Goal: Navigation & Orientation: Find specific page/section

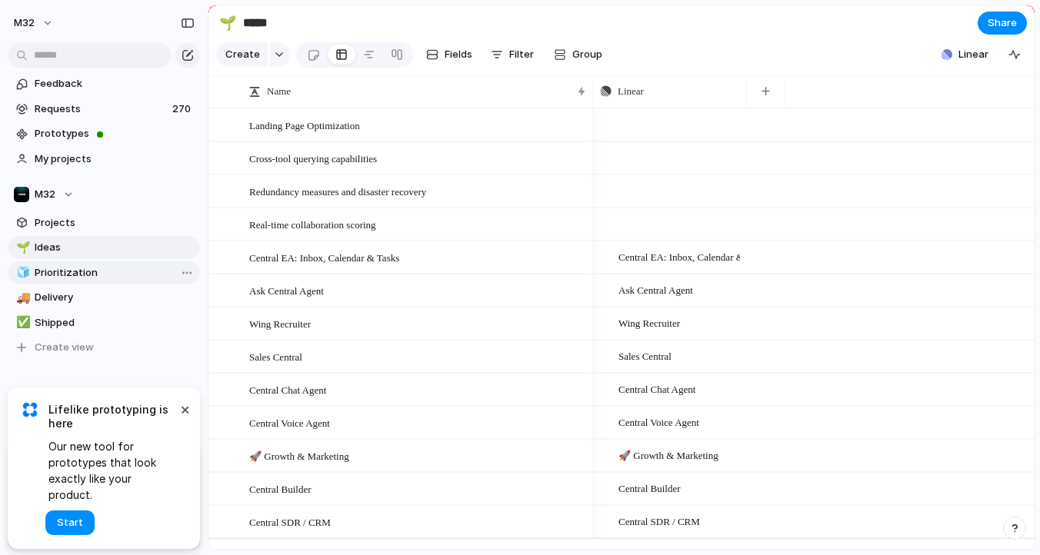
click at [82, 278] on span "Prioritization" at bounding box center [115, 272] width 160 height 15
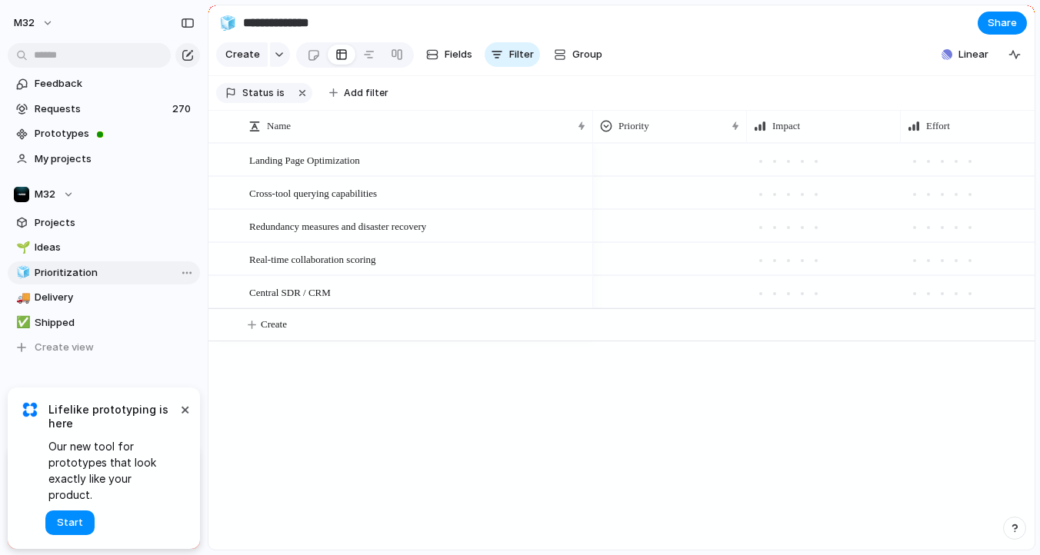
type input "**********"
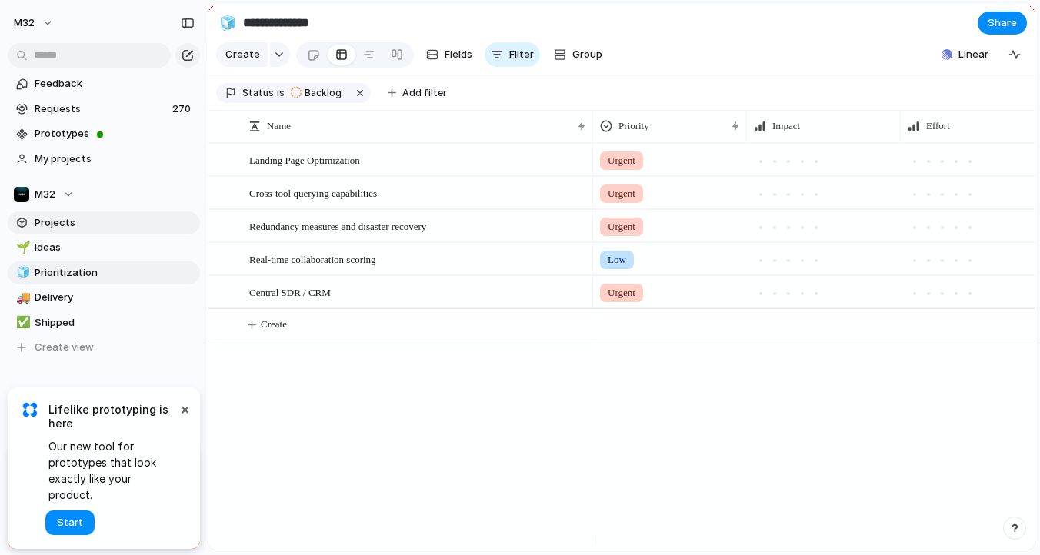
click at [89, 226] on span "Projects" at bounding box center [115, 222] width 160 height 15
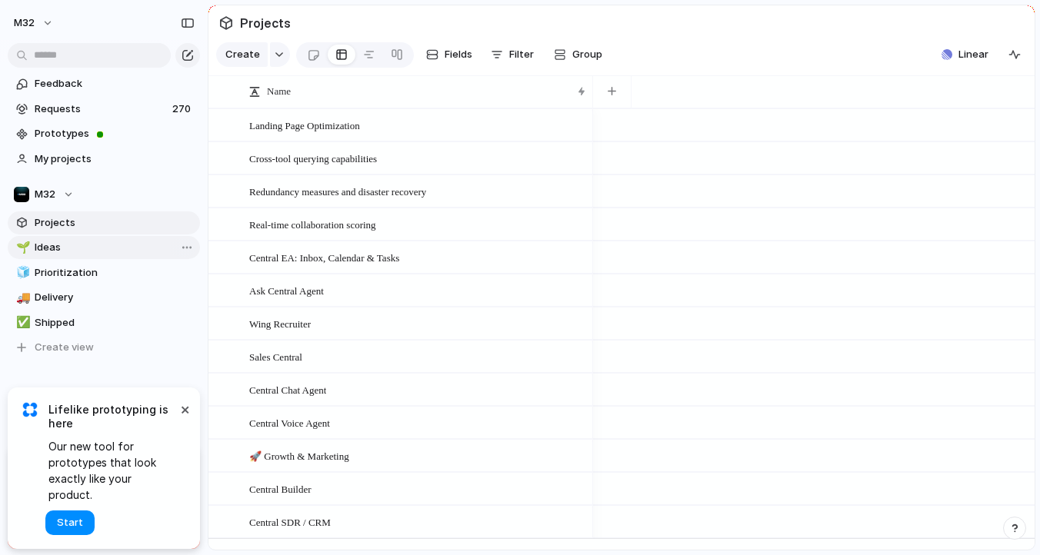
click at [86, 253] on span "Ideas" at bounding box center [115, 247] width 160 height 15
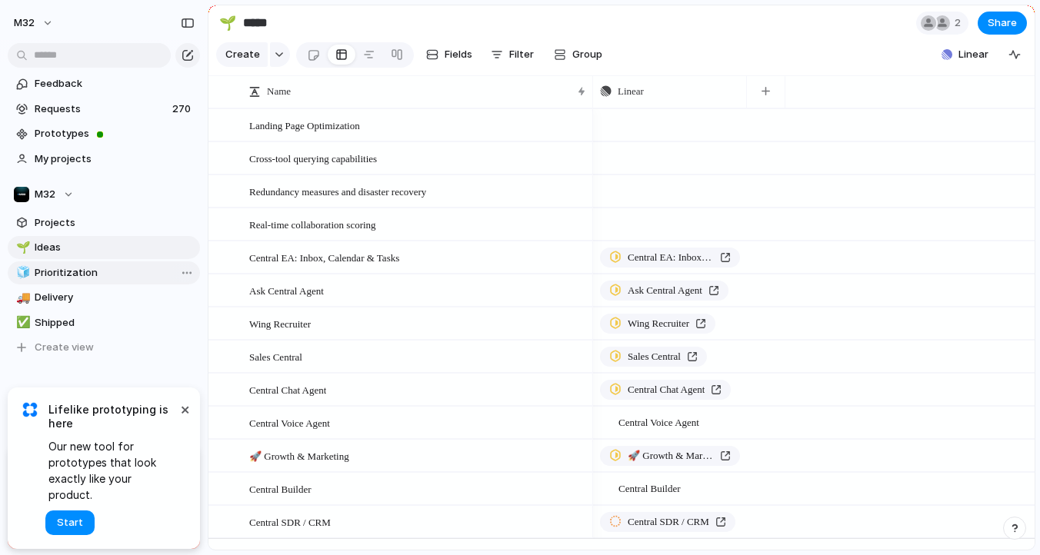
click at [85, 272] on span "Prioritization" at bounding box center [115, 272] width 160 height 15
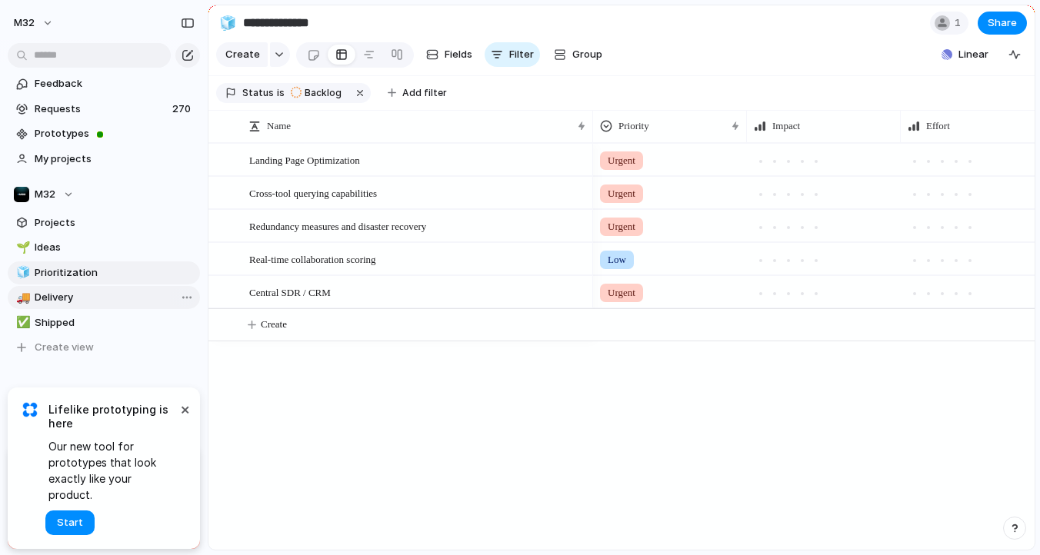
click at [84, 294] on span "Delivery" at bounding box center [115, 297] width 160 height 15
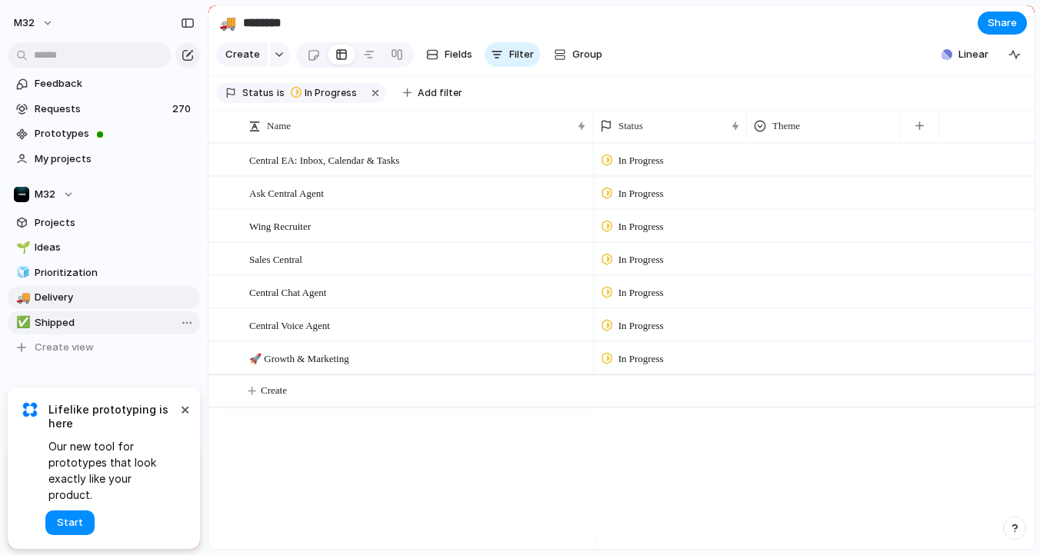
click at [76, 316] on span "Shipped" at bounding box center [115, 322] width 160 height 15
type input "*******"
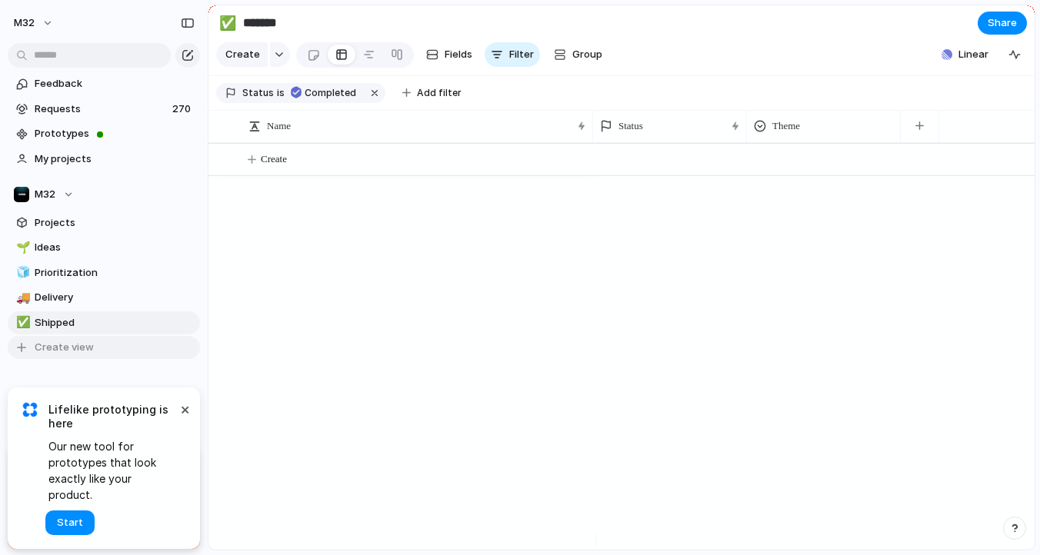
click at [75, 338] on button "Create view" at bounding box center [104, 347] width 192 height 23
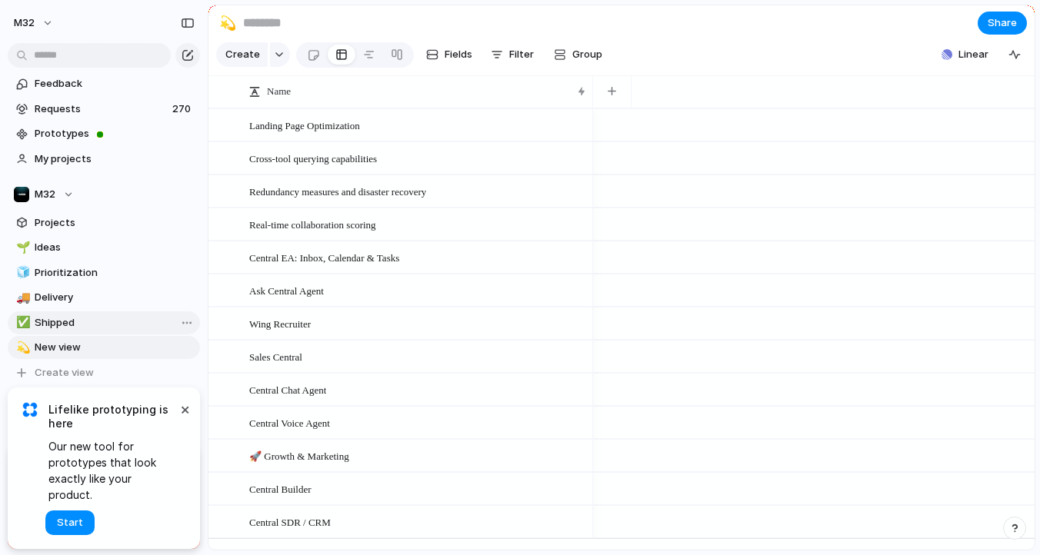
click at [75, 324] on span "Shipped" at bounding box center [115, 322] width 160 height 15
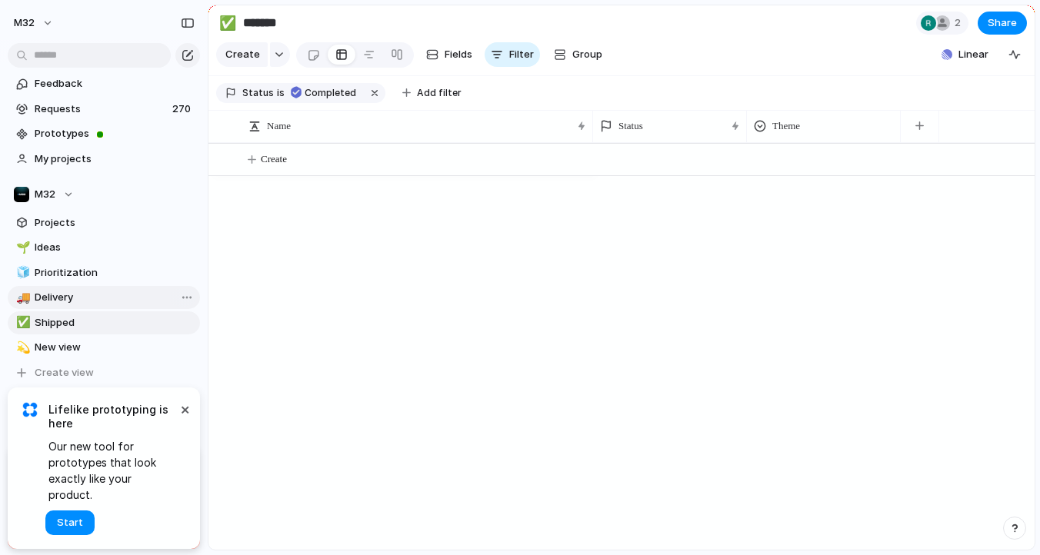
click at [70, 297] on span "Delivery" at bounding box center [115, 297] width 160 height 15
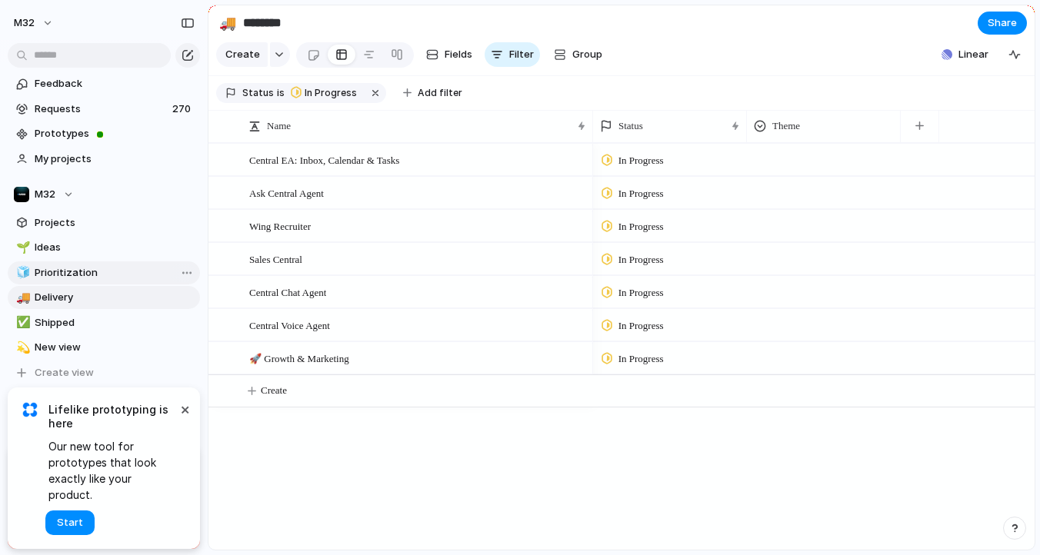
click at [79, 278] on span "Prioritization" at bounding box center [115, 272] width 160 height 15
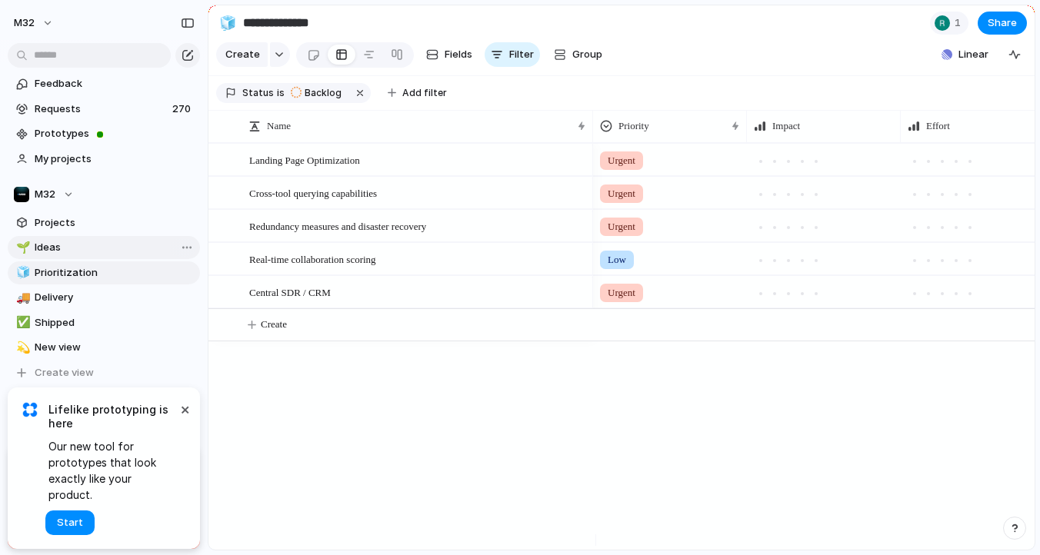
click at [89, 248] on span "Ideas" at bounding box center [115, 247] width 160 height 15
type input "*****"
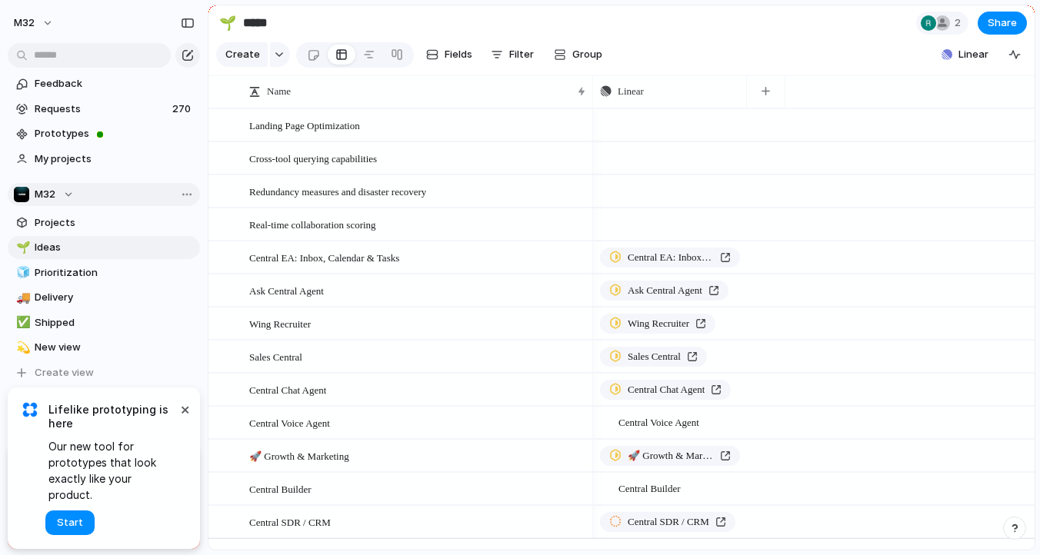
click at [50, 191] on span "M32" at bounding box center [45, 194] width 21 height 15
click at [52, 195] on div "M32 ⚡ Growth ⚡ Product Engineering Create new team" at bounding box center [520, 277] width 1040 height 555
click at [84, 140] on span "Prototypes" at bounding box center [115, 133] width 160 height 15
click at [49, 107] on span "Requests" at bounding box center [101, 109] width 133 height 15
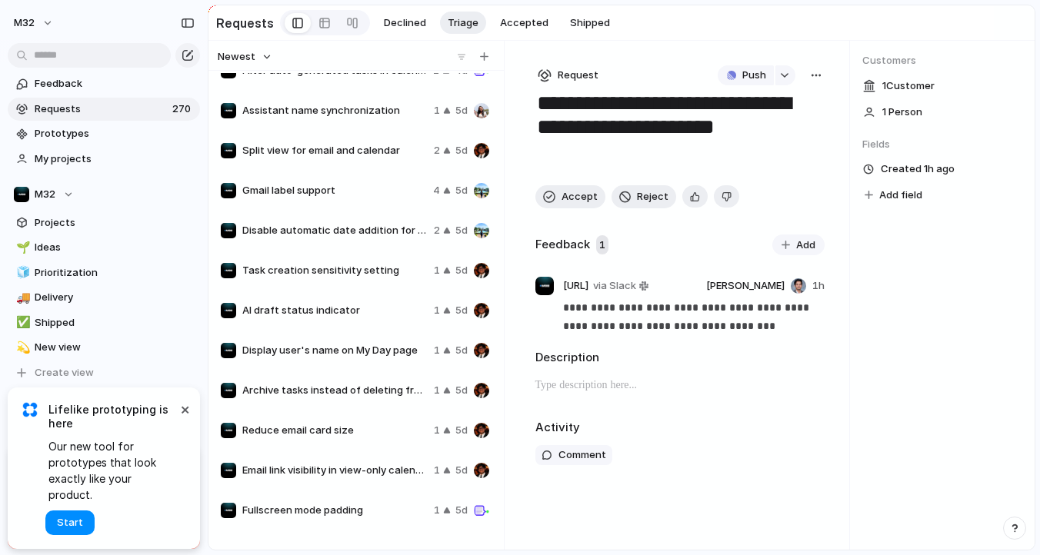
scroll to position [832, 0]
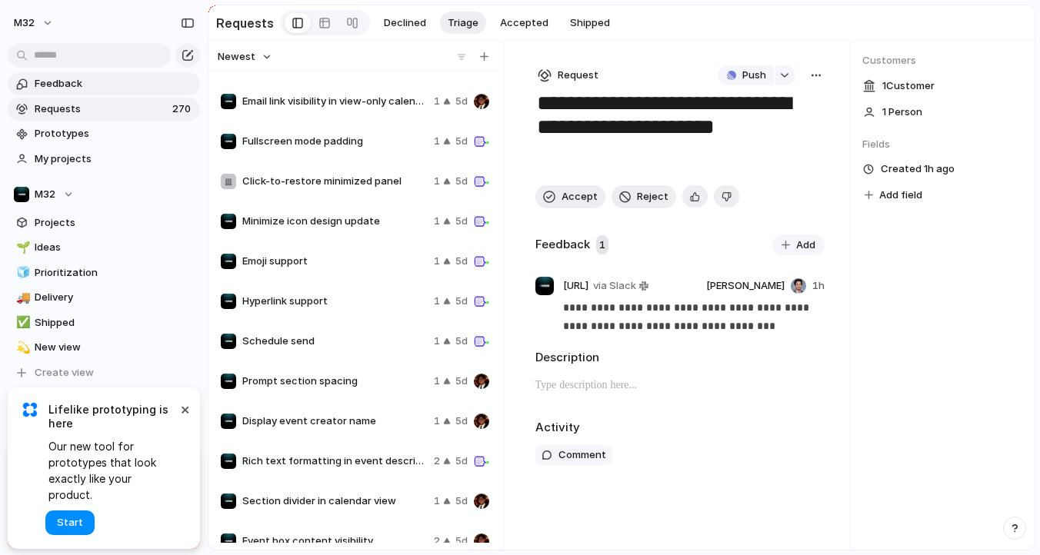
click at [95, 88] on span "Feedback" at bounding box center [115, 83] width 160 height 15
